Goal: Ask a question

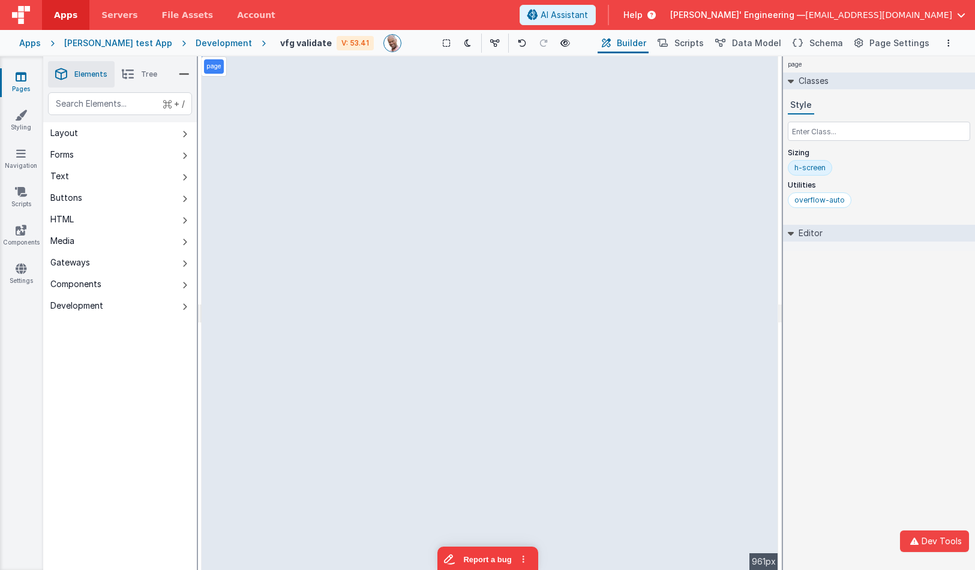
select select
select select "alpha"
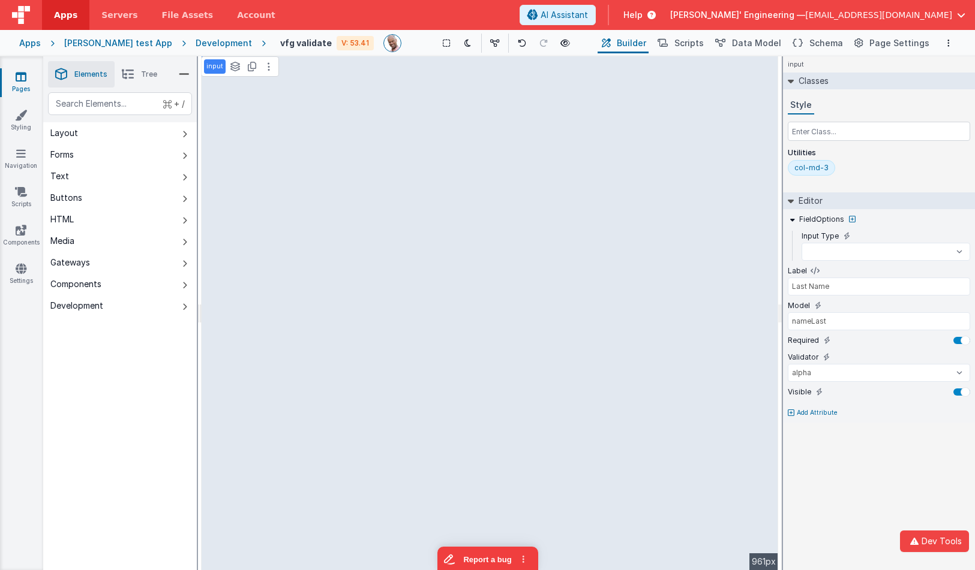
select select
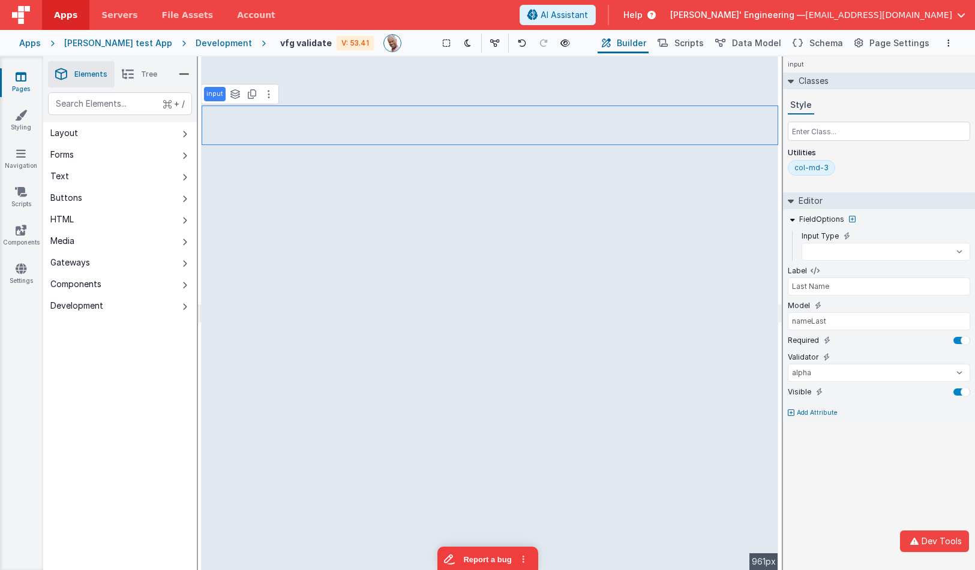
click at [200, 47] on div "Development" at bounding box center [224, 43] width 56 height 12
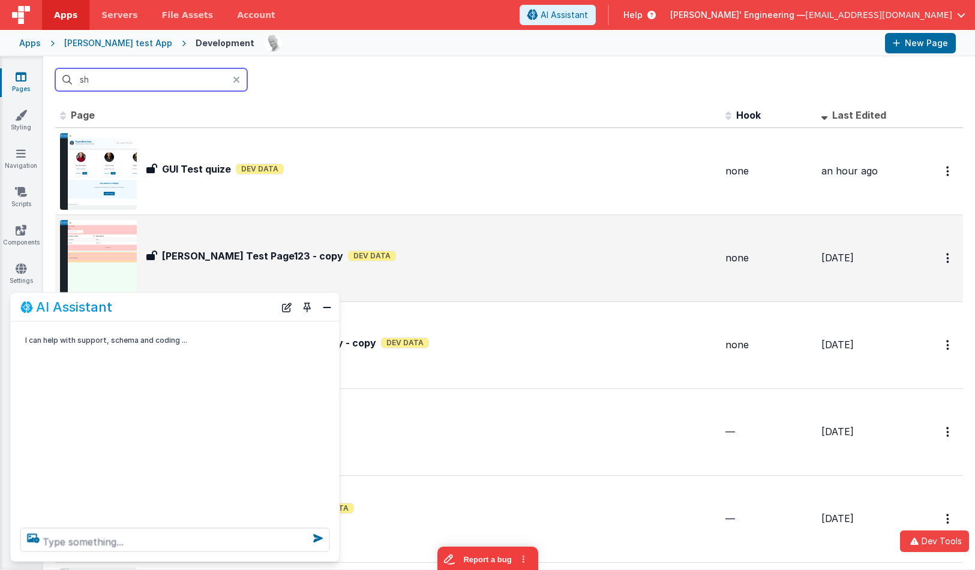
type input "sh"
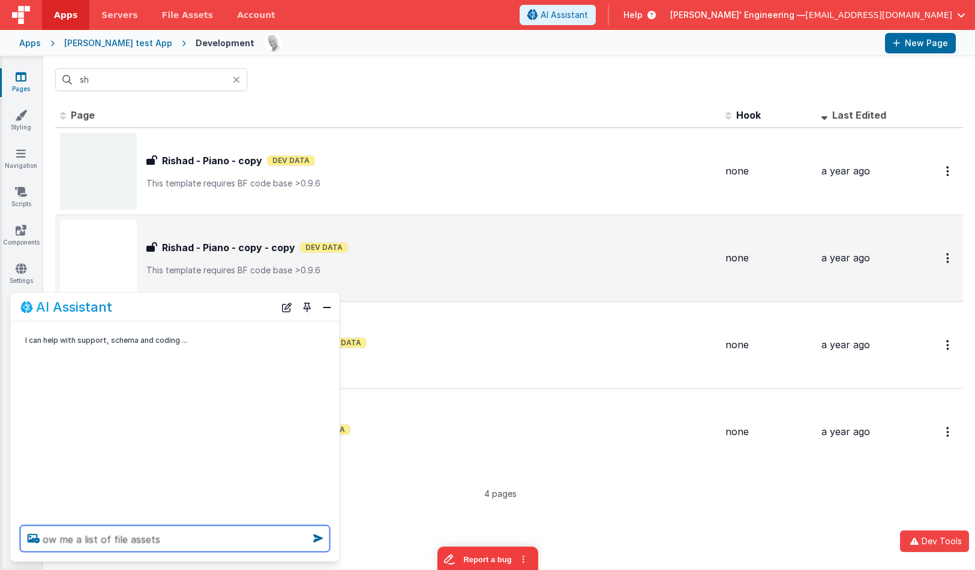
type textarea "ow me a list of file assets"
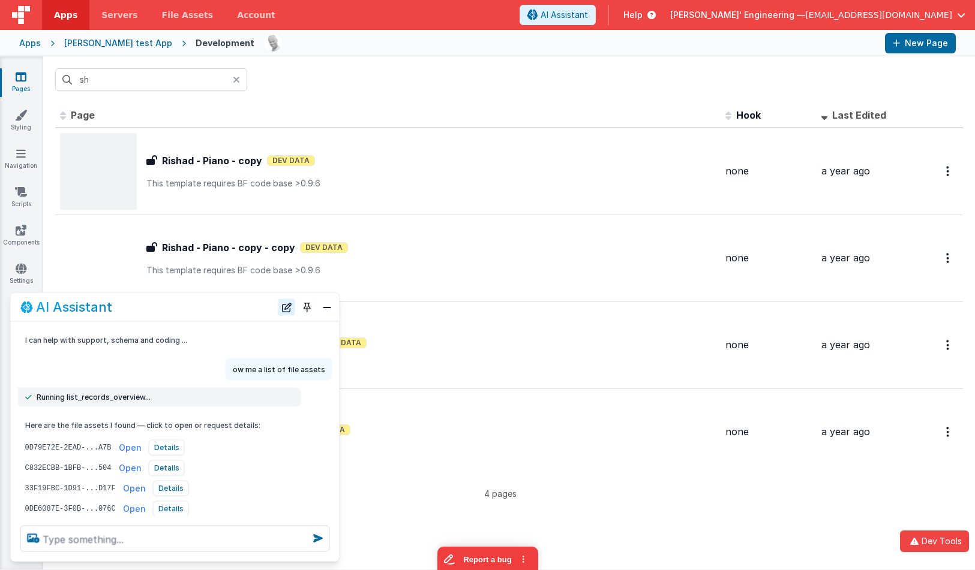
click at [281, 311] on button "New Chat" at bounding box center [286, 307] width 17 height 17
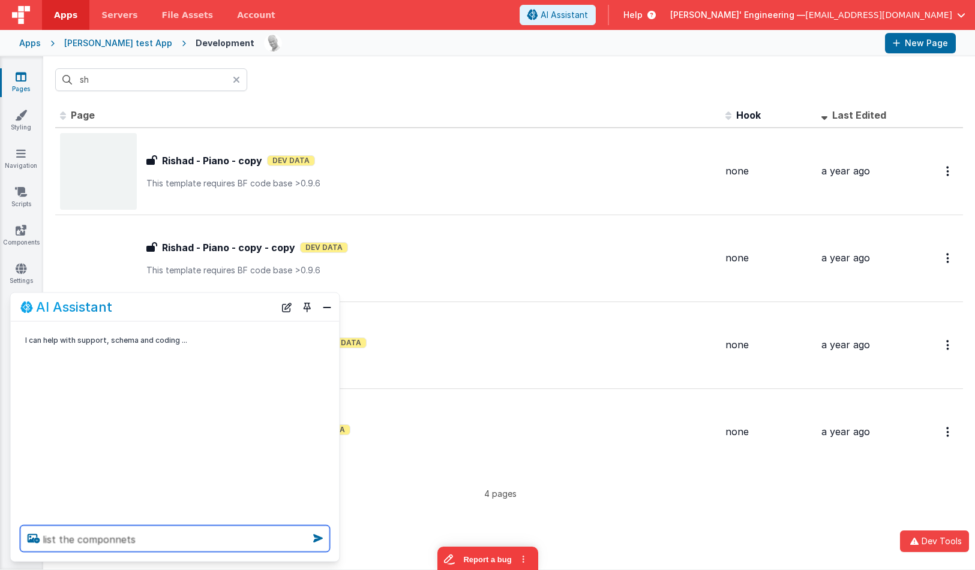
type textarea "list the componnets"
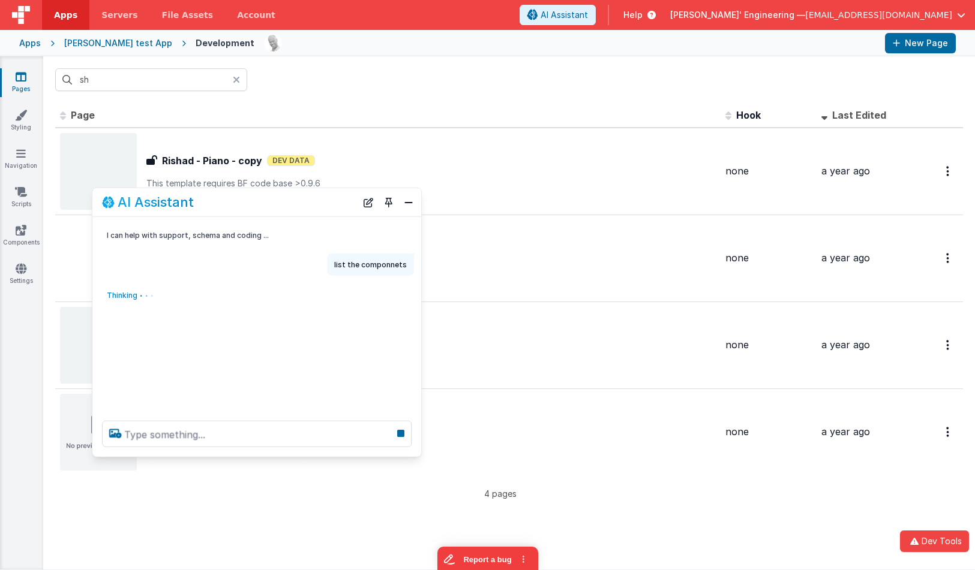
drag, startPoint x: 214, startPoint y: 299, endPoint x: 304, endPoint y: 169, distance: 158.2
click at [304, 195] on div "AI Assistant" at bounding box center [229, 202] width 254 height 14
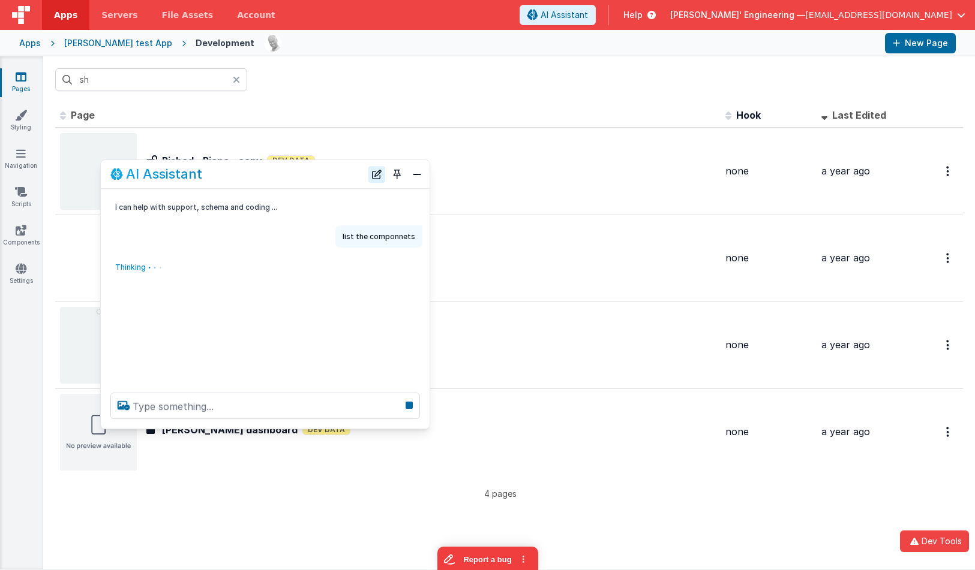
click at [374, 179] on button "New Chat" at bounding box center [376, 174] width 17 height 17
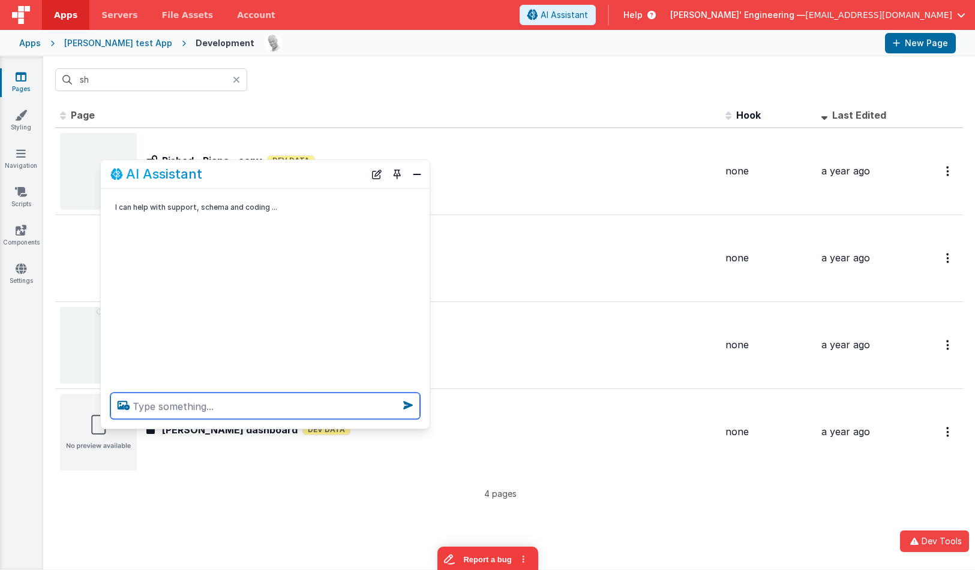
click at [315, 399] on textarea at bounding box center [264, 406] width 309 height 26
type textarea "hello"
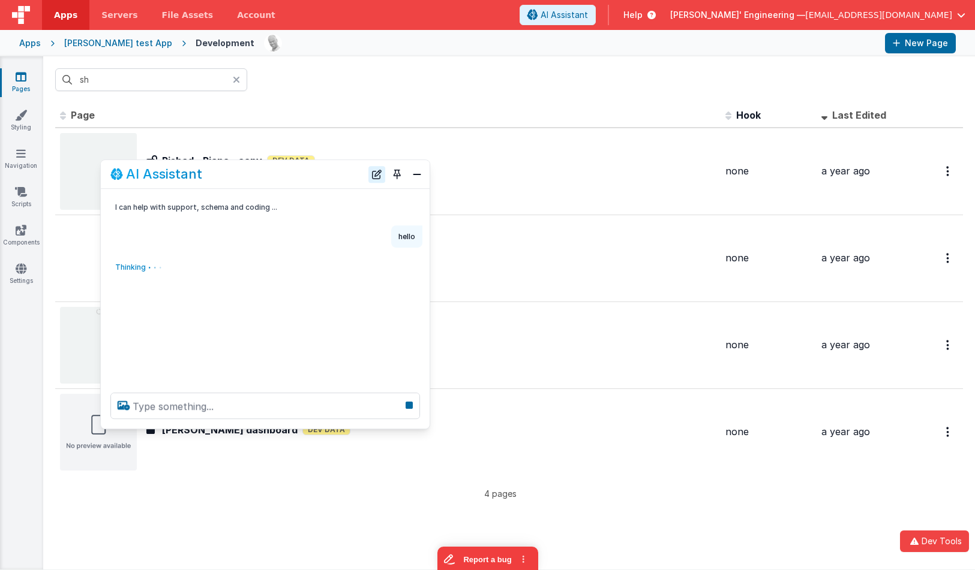
click at [371, 177] on button "New Chat" at bounding box center [376, 174] width 17 height 17
